Goal: Obtain resource: Obtain resource

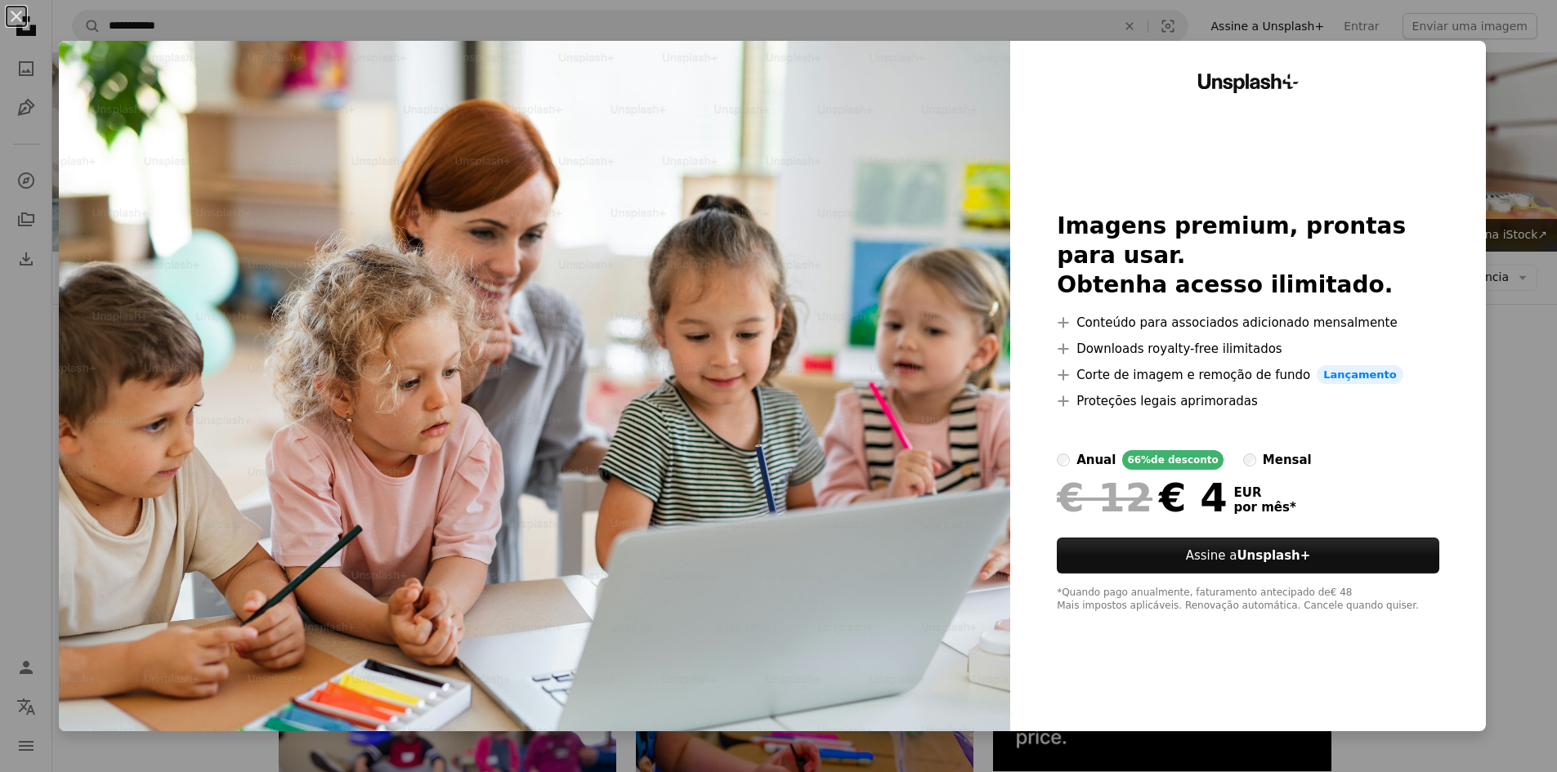
scroll to position [572, 0]
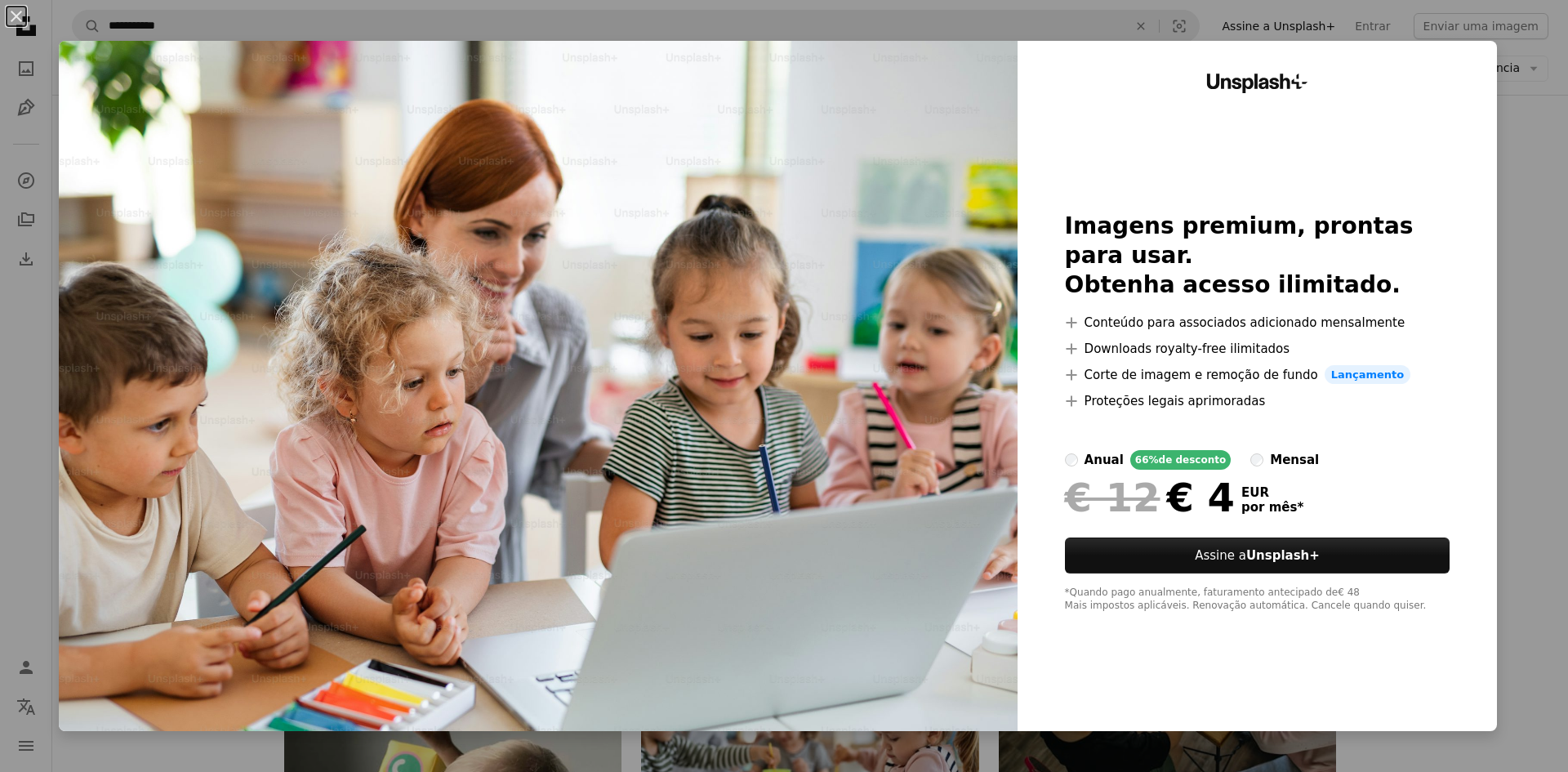
drag, startPoint x: 0, startPoint y: 0, endPoint x: 10, endPoint y: 17, distance: 19.7
click at [10, 17] on button "An X shape" at bounding box center [17, 17] width 20 height 20
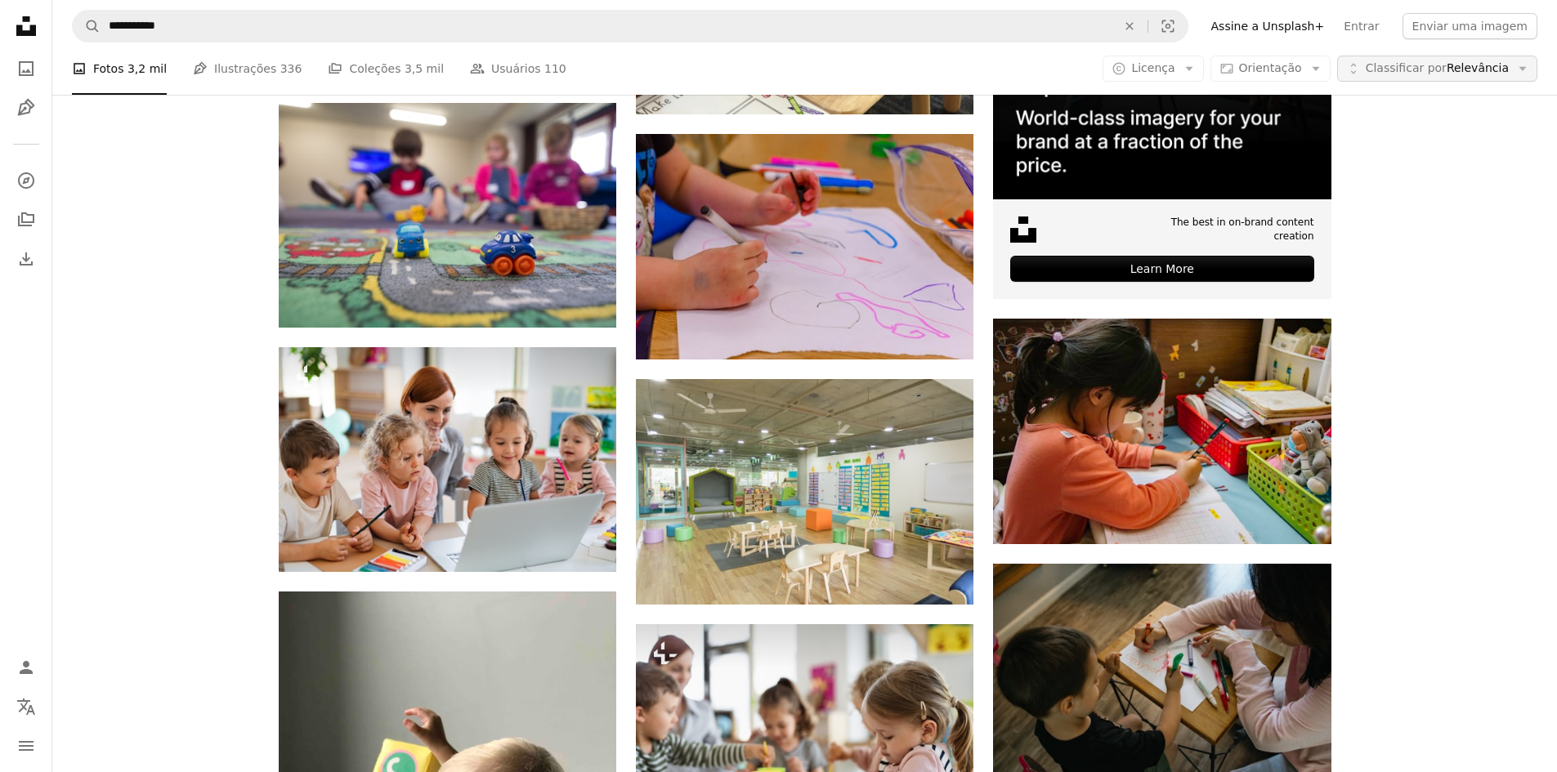
click at [1501, 68] on span "Classificar por Relevância" at bounding box center [1437, 68] width 143 height 16
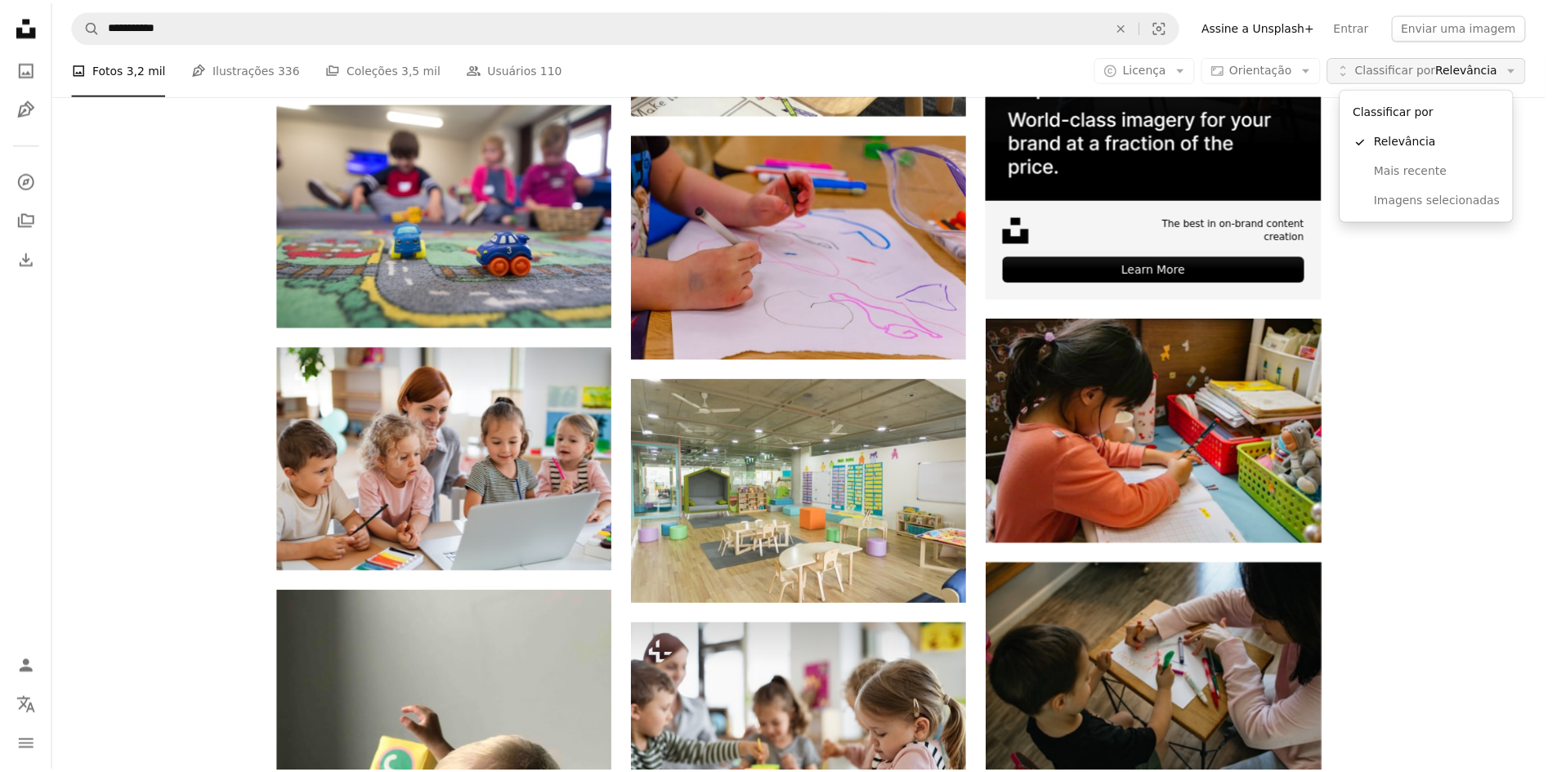
scroll to position [572, 0]
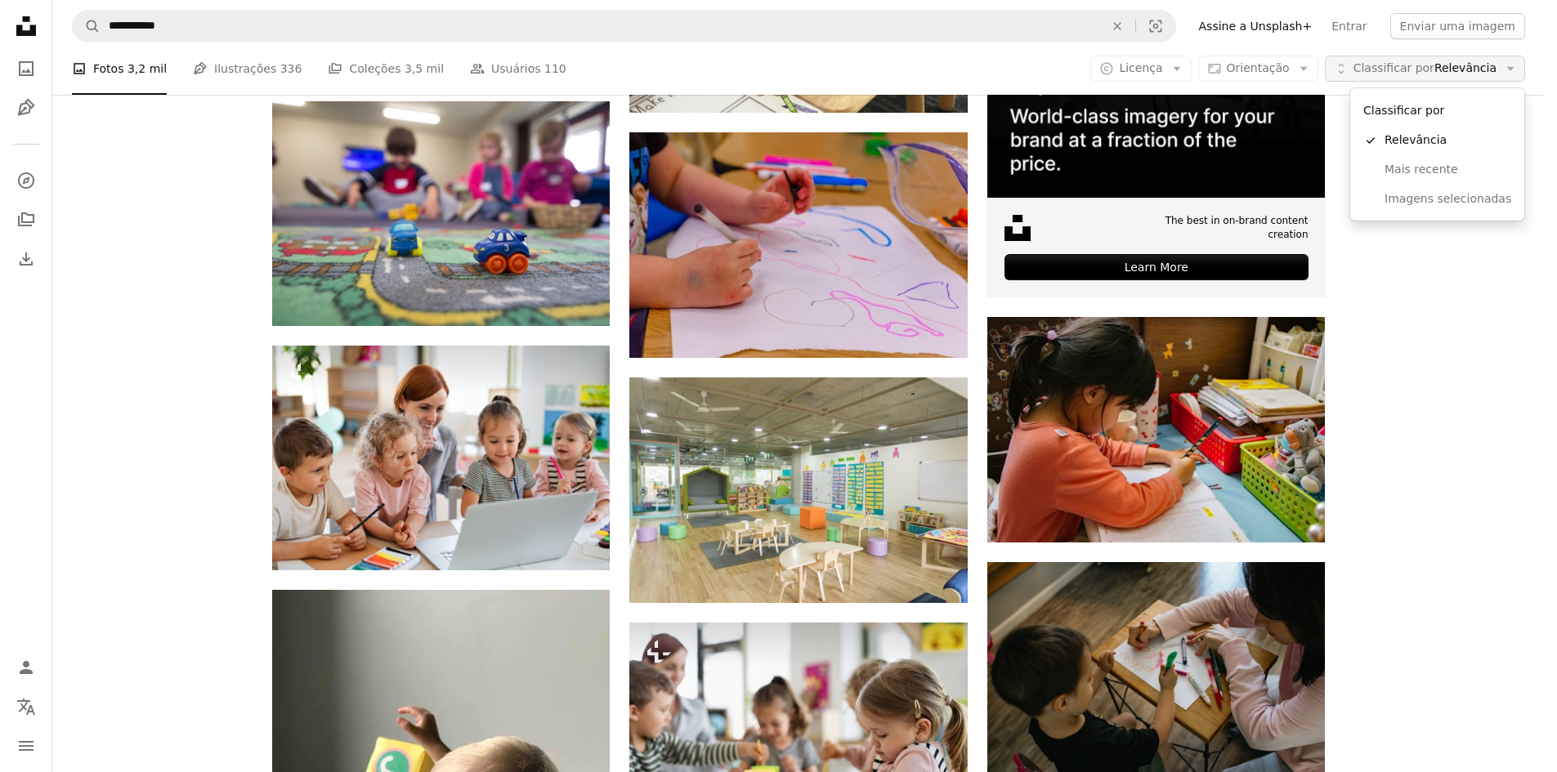
click at [1497, 67] on span "Classificar por Relevância" at bounding box center [1424, 68] width 143 height 16
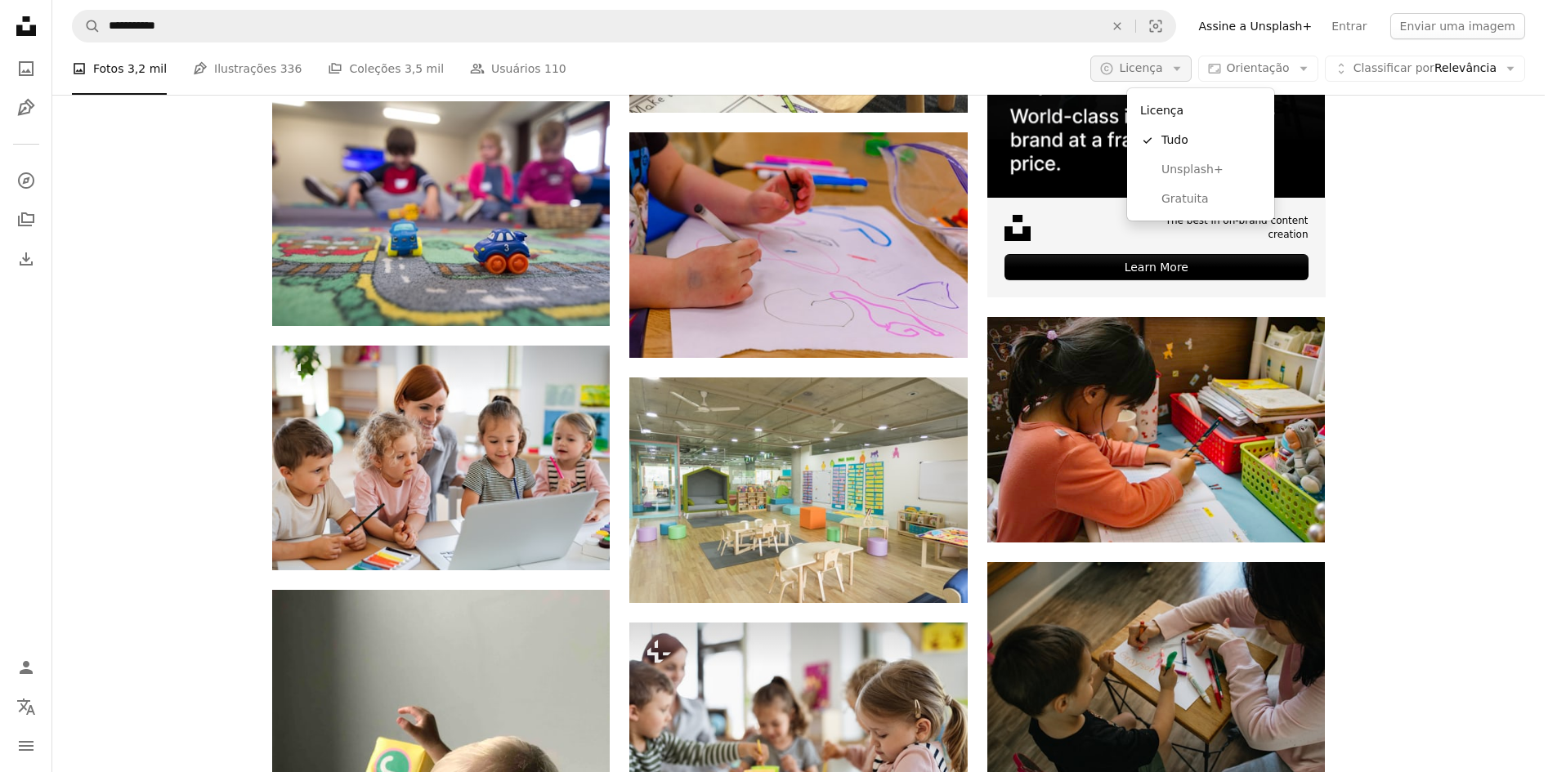
scroll to position [0, 0]
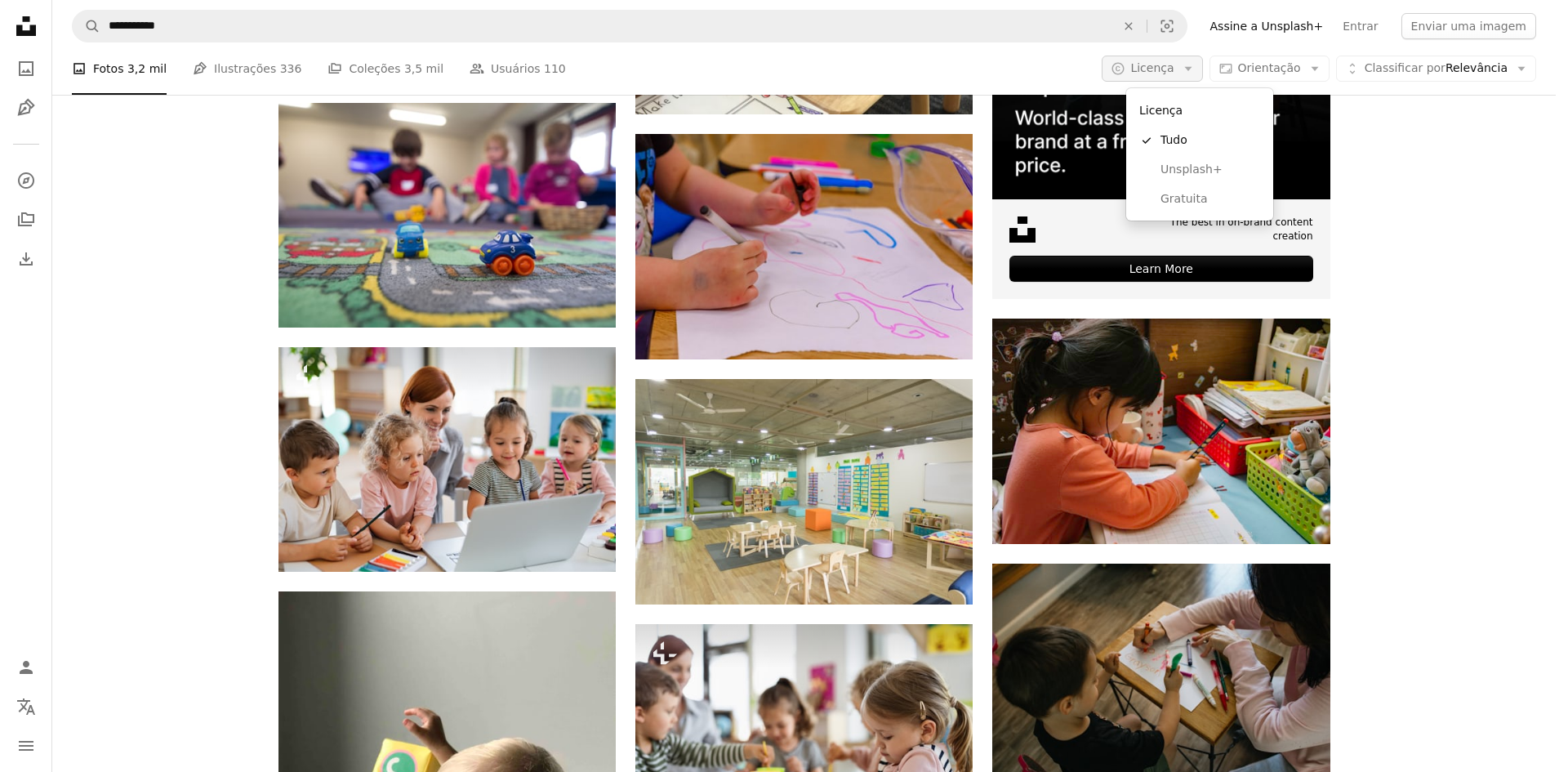
click at [1173, 69] on span "Licença" at bounding box center [1151, 67] width 43 height 13
click at [1186, 195] on span "Gratuita" at bounding box center [1210, 199] width 100 height 16
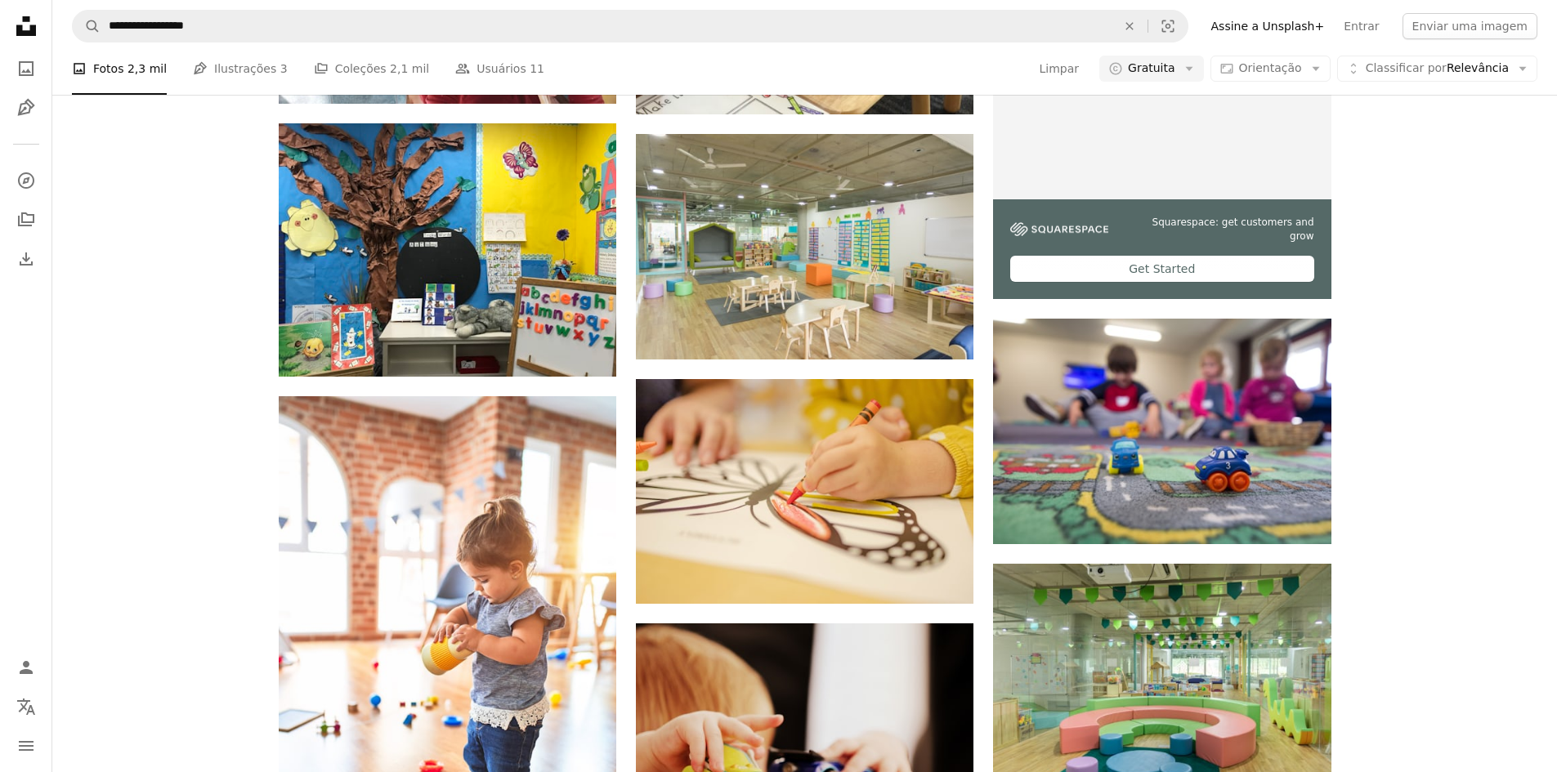
scroll to position [981, 0]
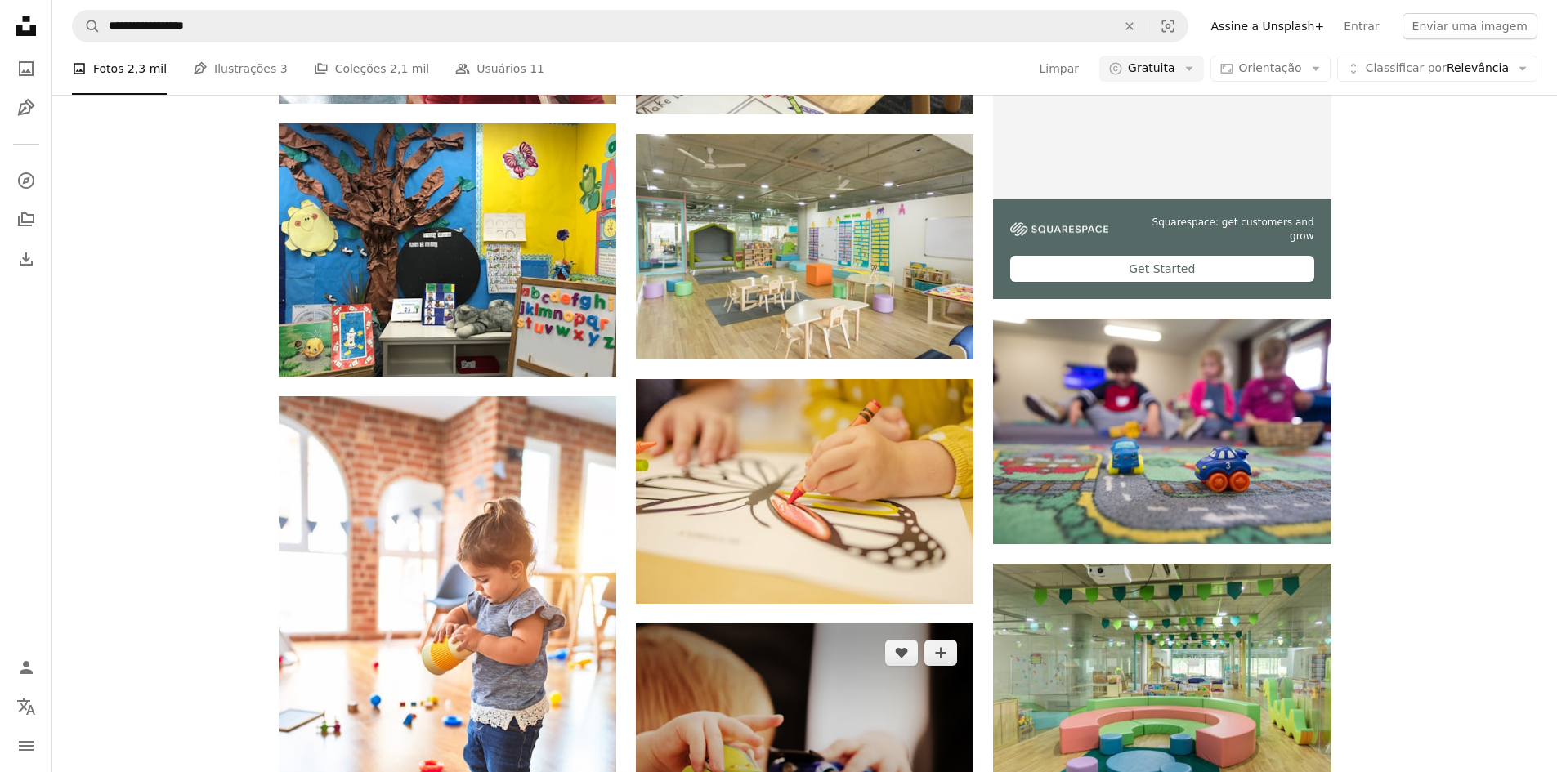
click at [872, 624] on img at bounding box center [805, 736] width 338 height 225
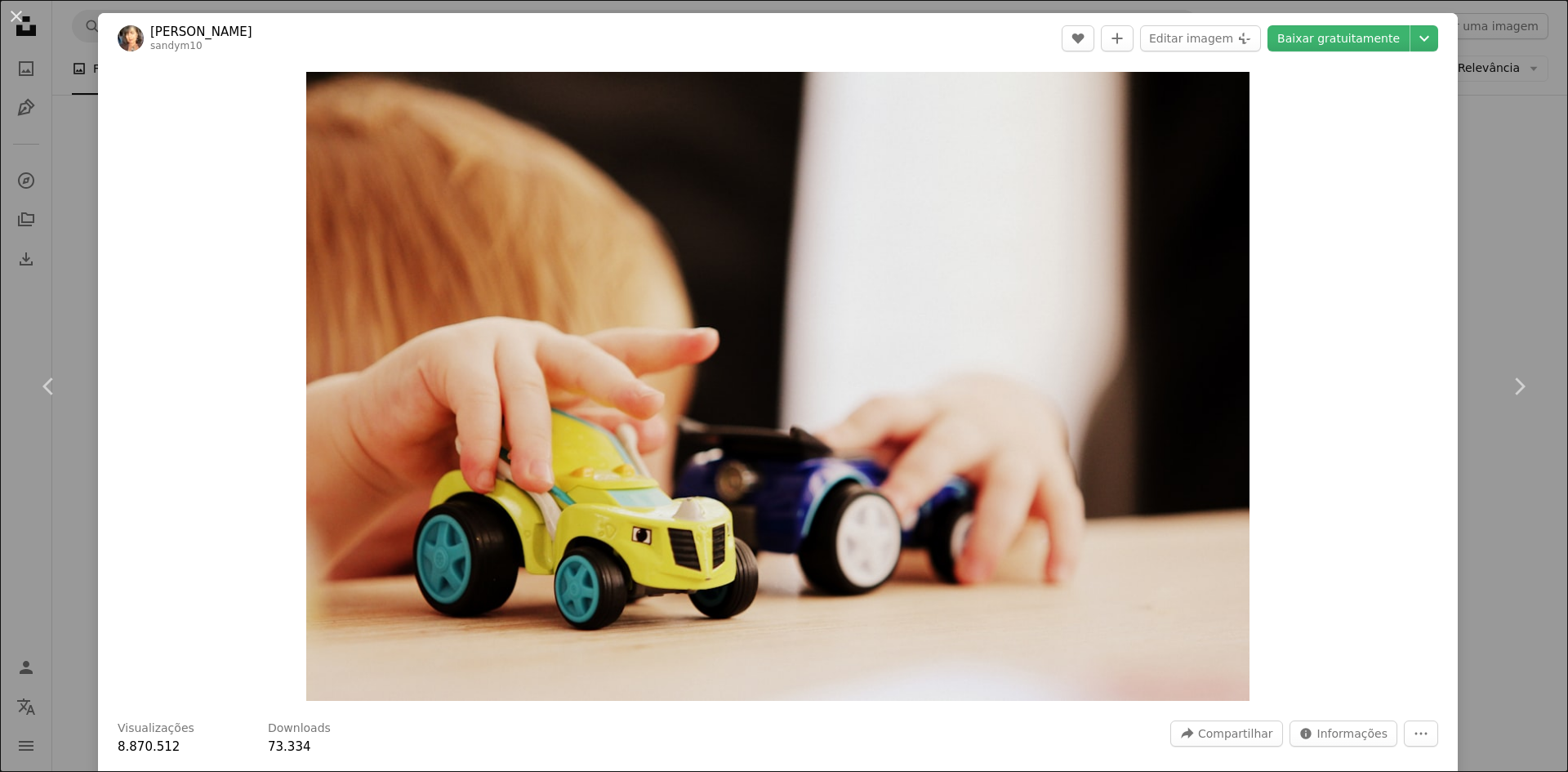
click at [1506, 477] on div "An X shape Chevron left Chevron right Sandy Millar sandym10 A heart A plus sign…" at bounding box center [784, 386] width 1568 height 772
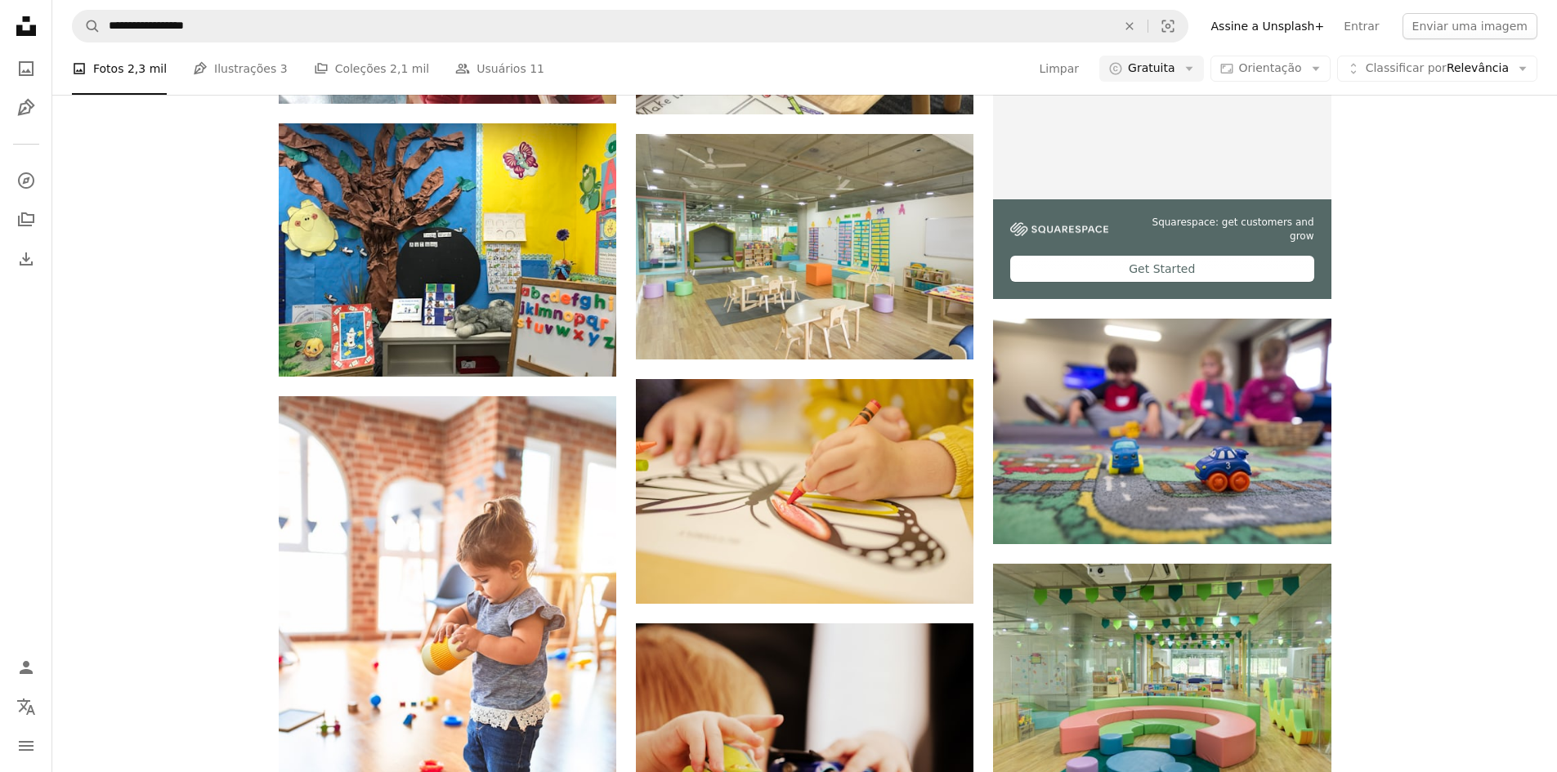
scroll to position [572, 0]
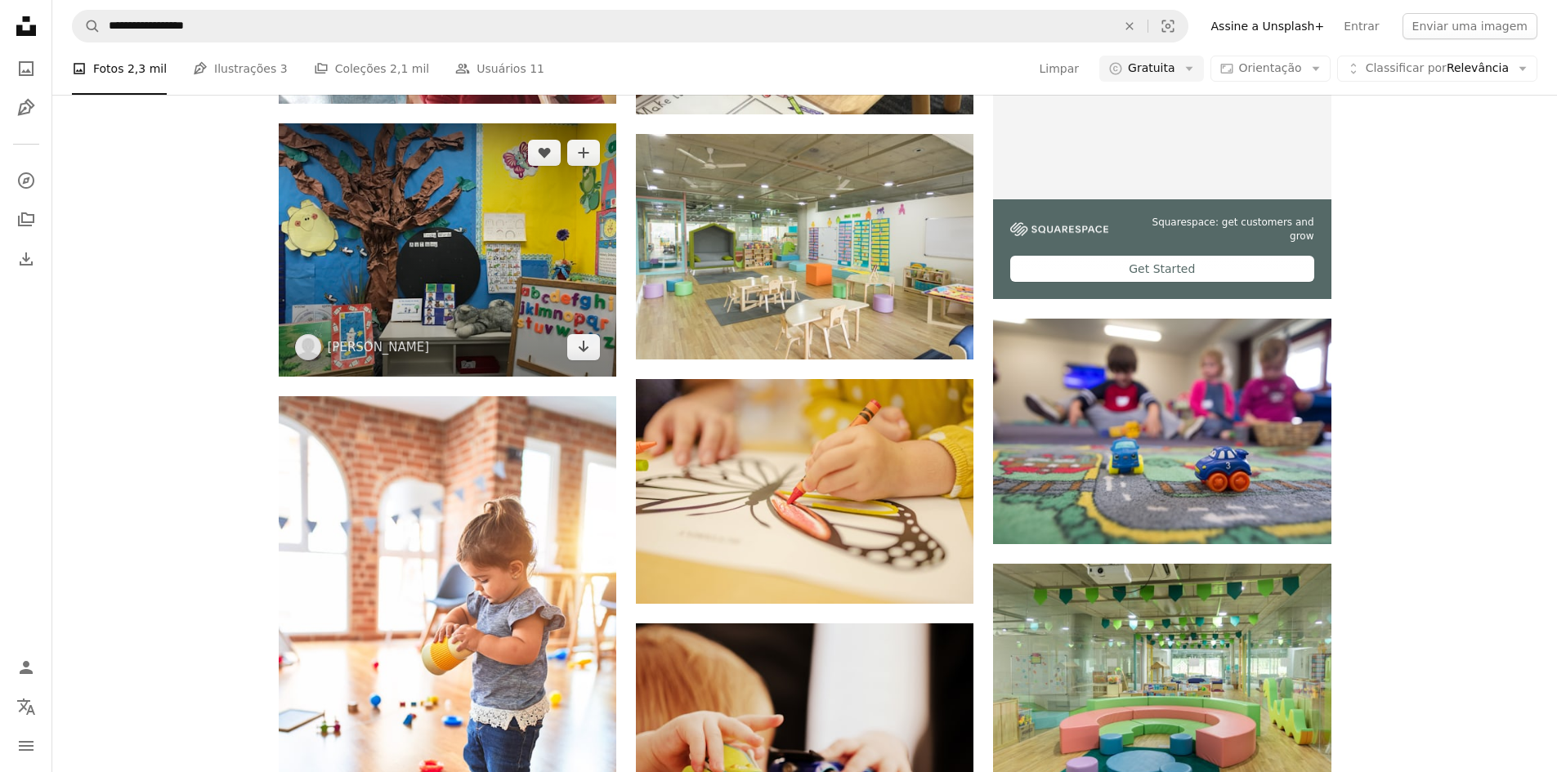
click at [391, 266] on img at bounding box center [448, 249] width 338 height 253
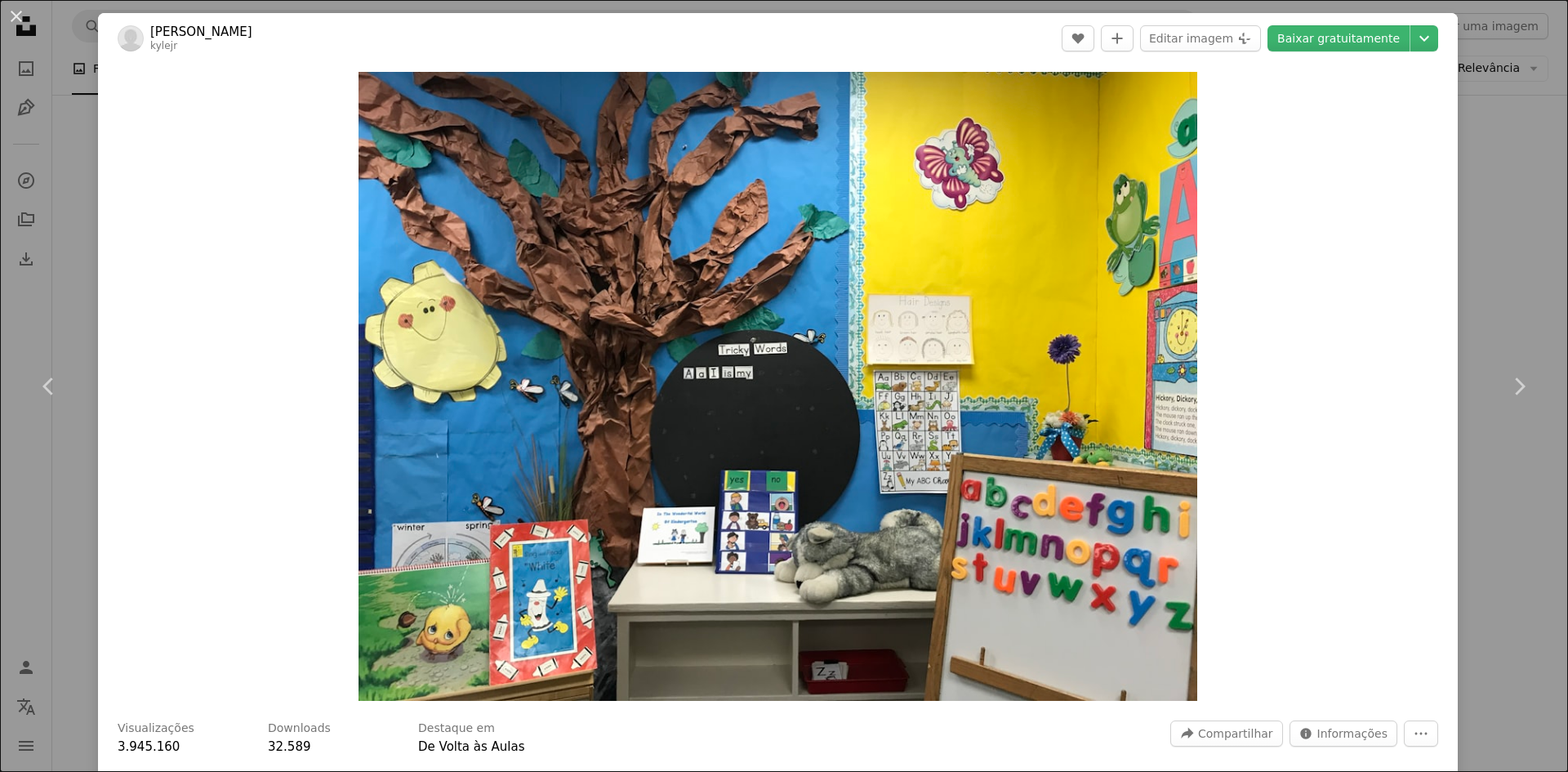
click at [12, 11] on button "An X shape" at bounding box center [17, 17] width 20 height 20
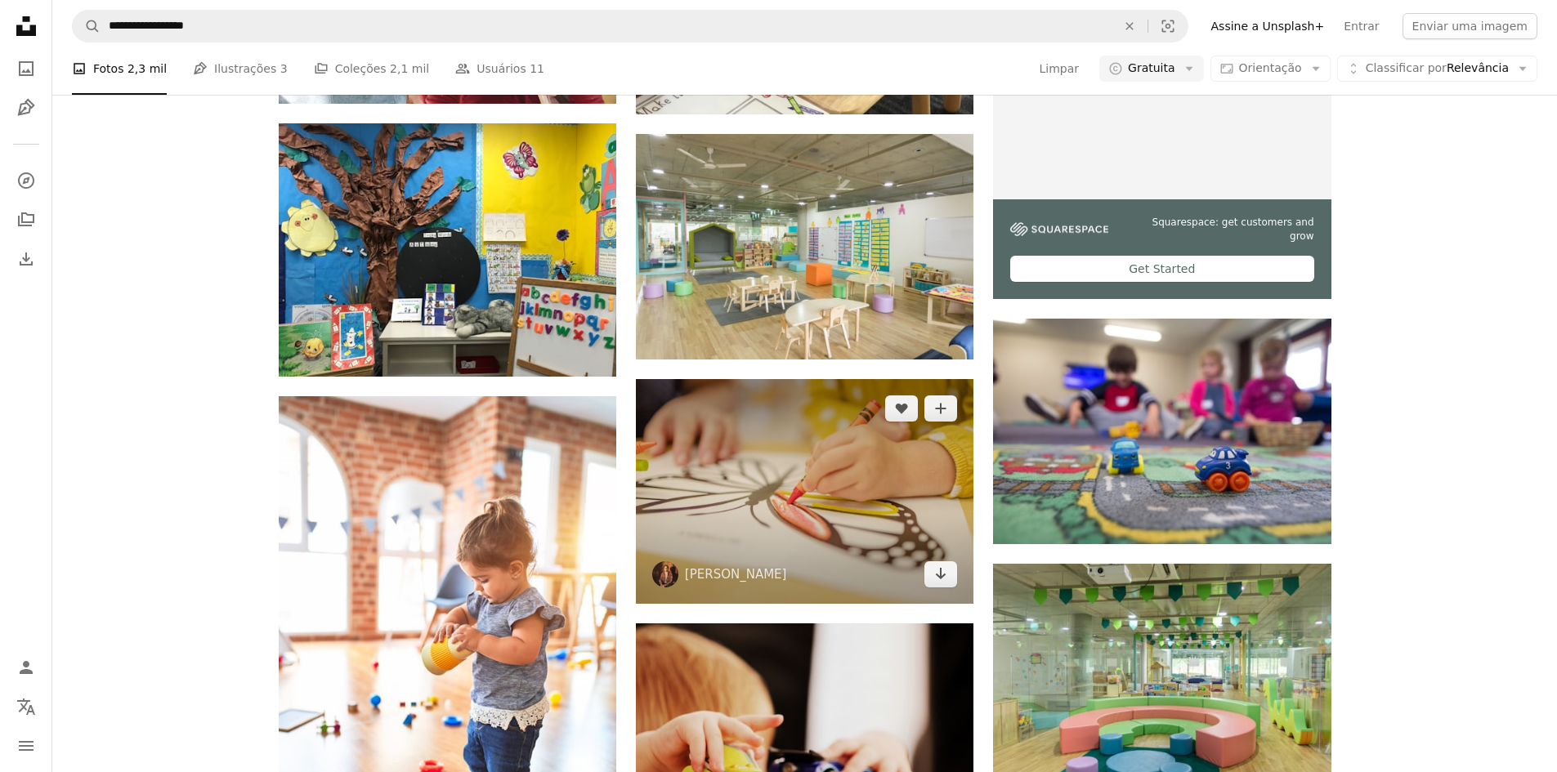
click at [796, 501] on img at bounding box center [805, 491] width 338 height 225
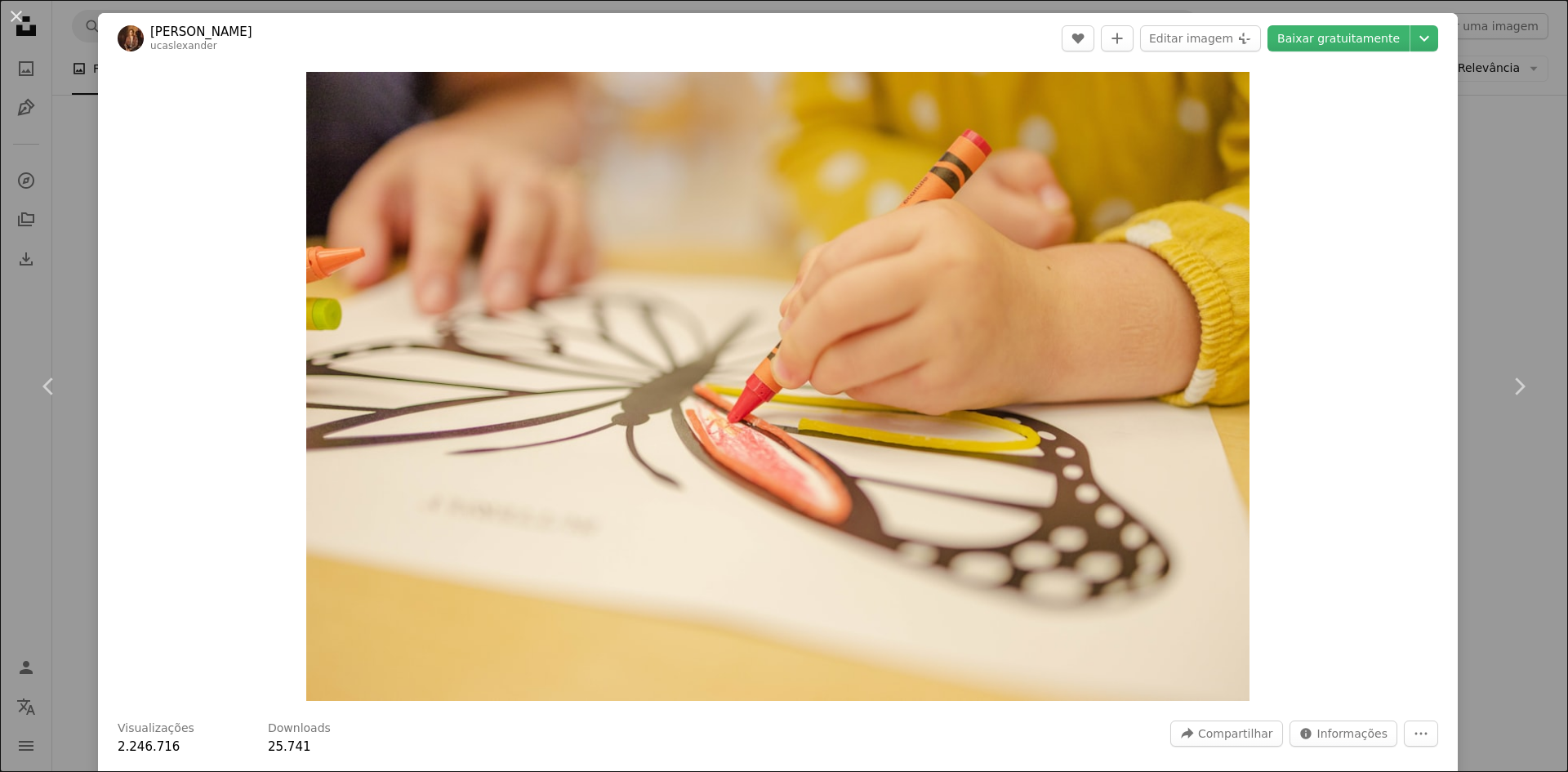
click at [67, 238] on div "An X shape Chevron left Chevron right [PERSON_NAME] ucaslexander A heart A plus…" at bounding box center [784, 386] width 1568 height 772
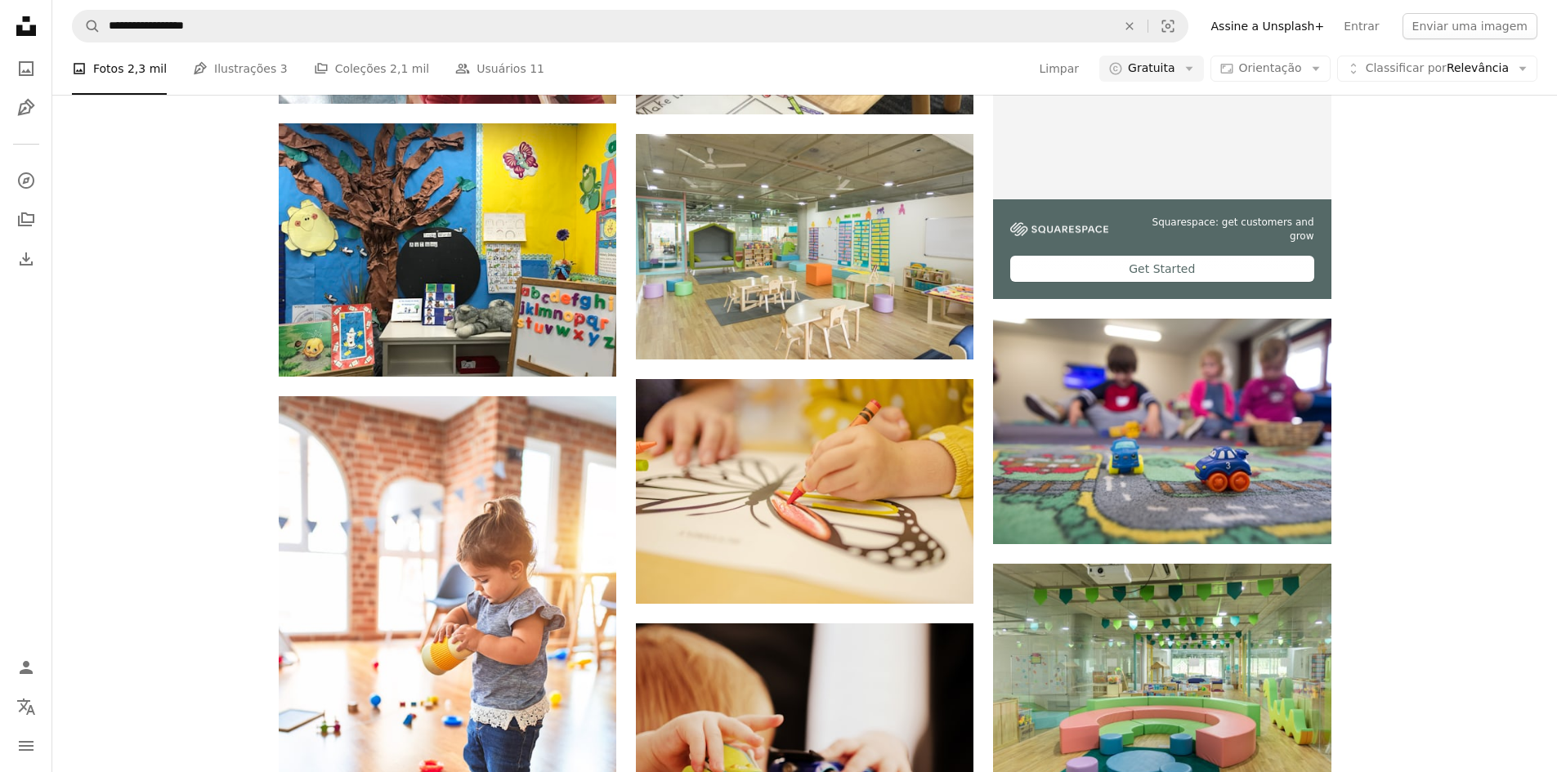
scroll to position [2574, 0]
